Goal: Navigation & Orientation: Find specific page/section

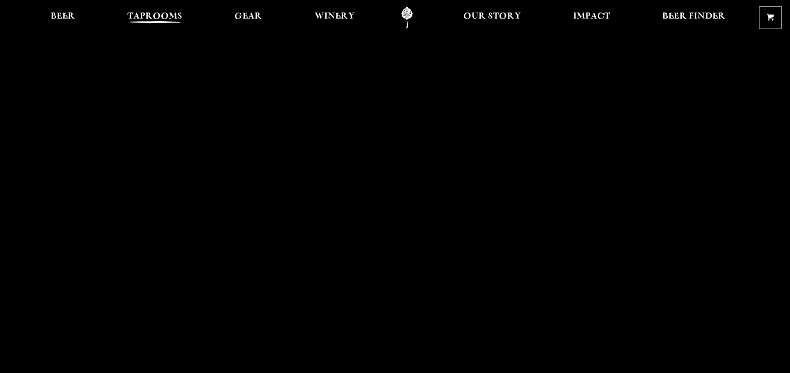
click at [173, 17] on span "Taprooms" at bounding box center [154, 17] width 55 height 8
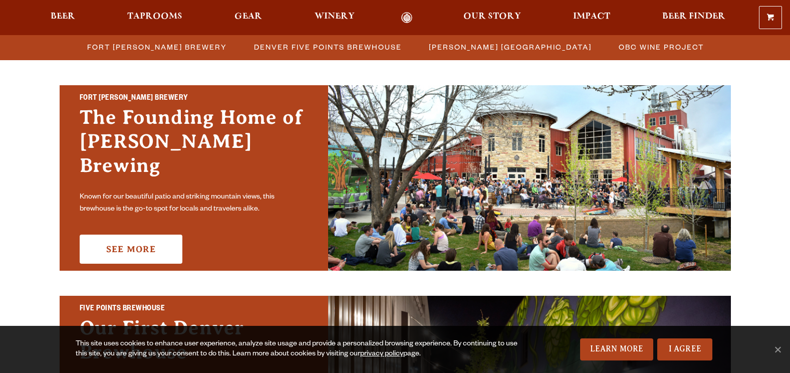
scroll to position [301, 0]
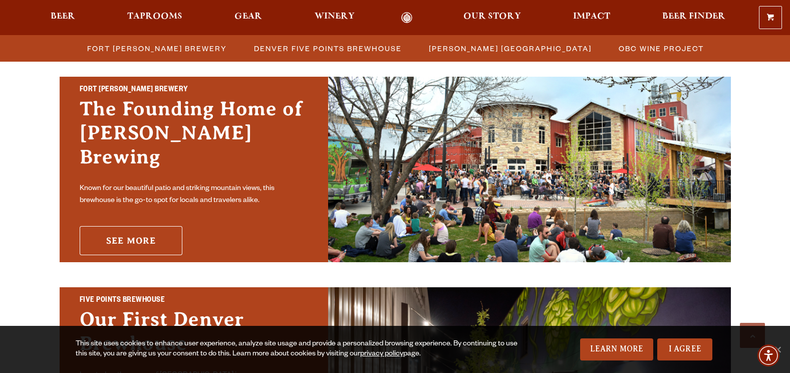
click at [156, 226] on link "See More" at bounding box center [131, 240] width 103 height 29
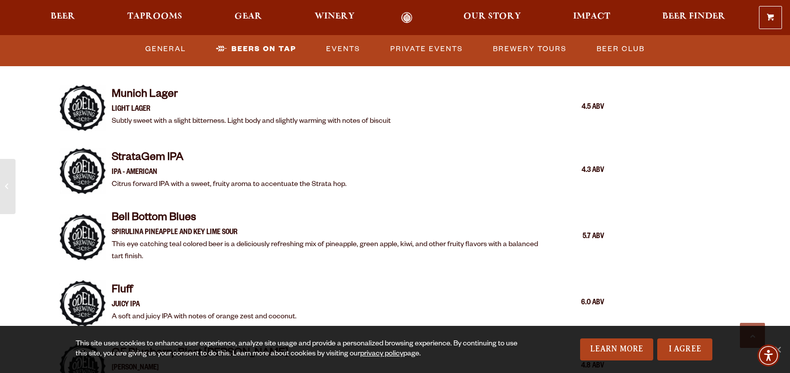
scroll to position [2005, 0]
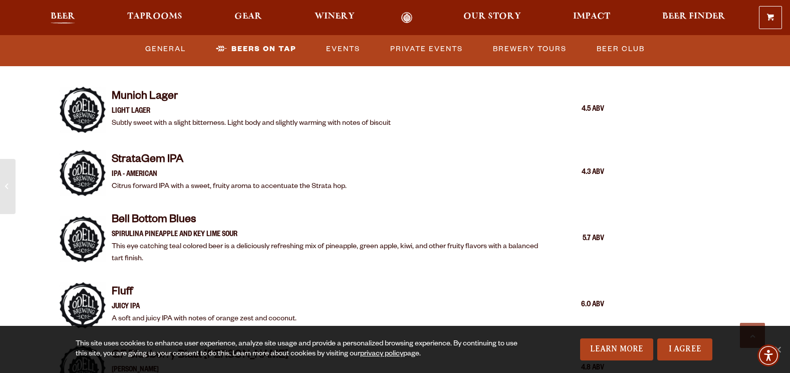
click at [60, 13] on span "Beer" at bounding box center [63, 17] width 25 height 8
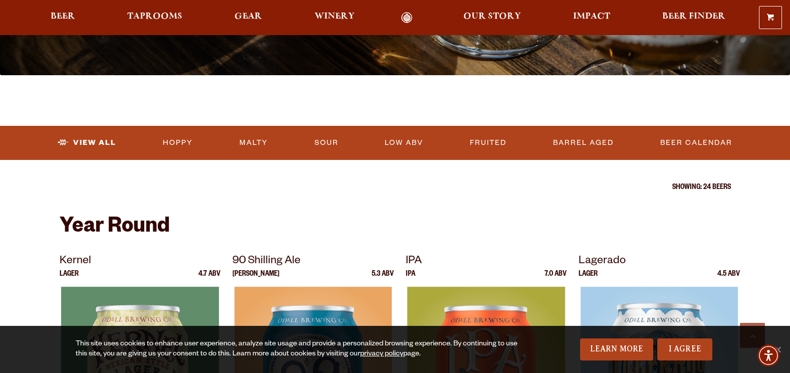
scroll to position [401, 0]
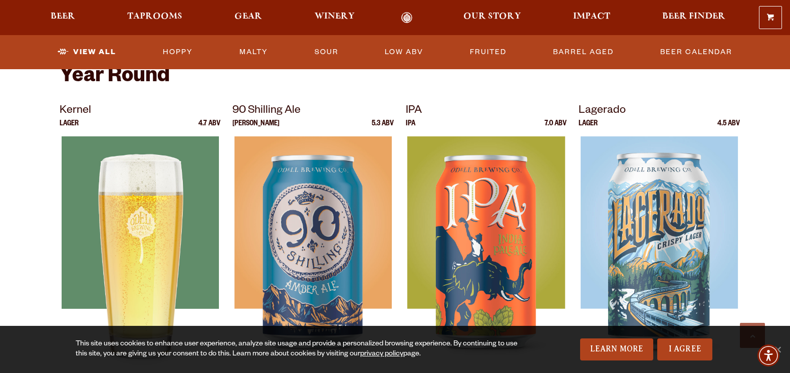
click at [125, 229] on img at bounding box center [139, 261] width 157 height 251
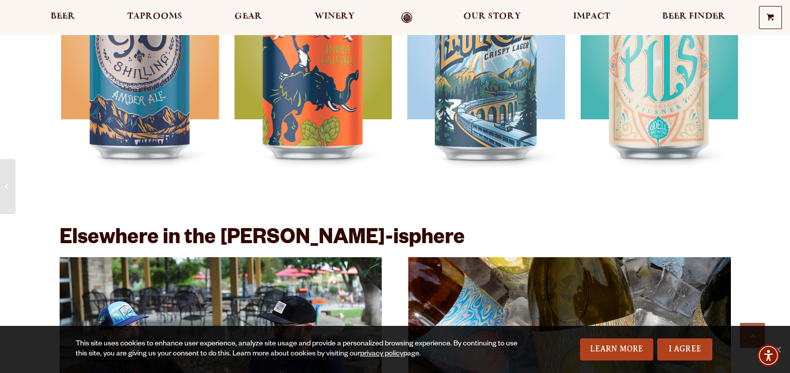
scroll to position [1103, 0]
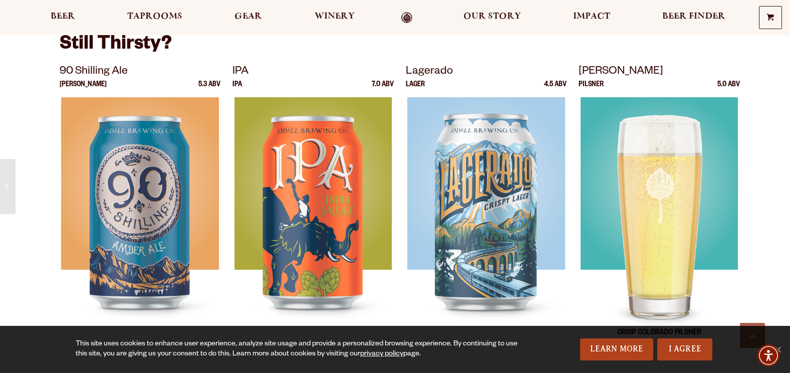
click at [666, 186] on img at bounding box center [659, 222] width 157 height 251
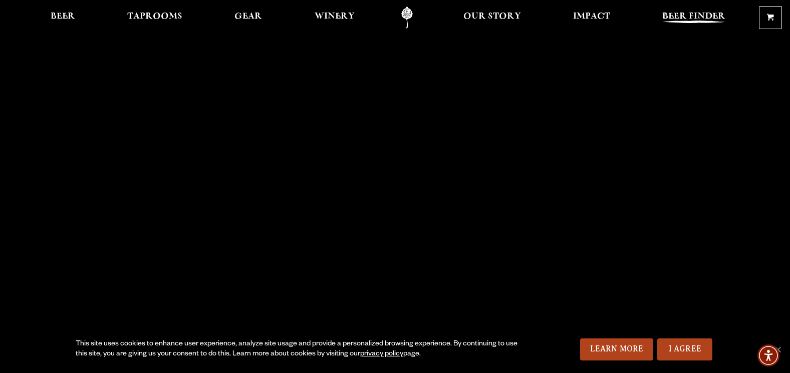
click at [676, 15] on span "Beer Finder" at bounding box center [694, 17] width 63 height 8
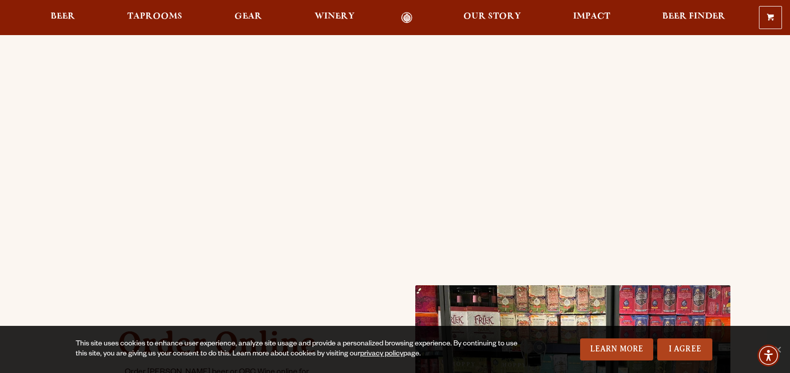
scroll to position [150, 0]
